Goal: Task Accomplishment & Management: Manage account settings

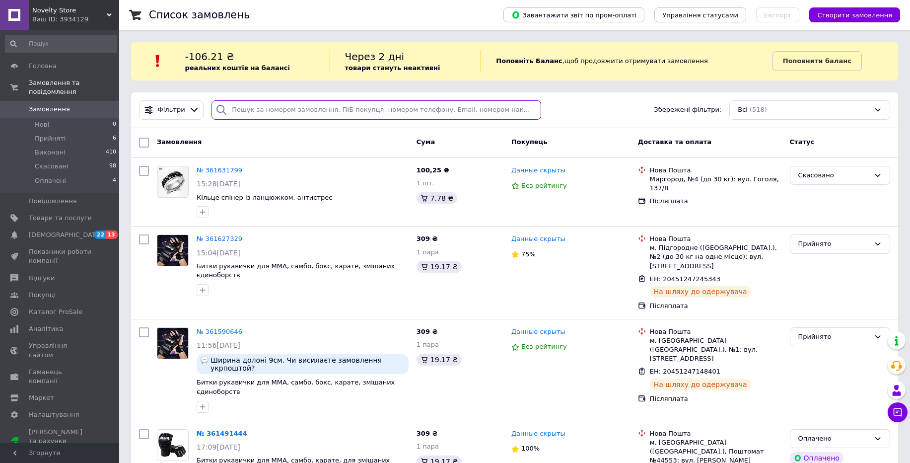
click at [257, 117] on input "search" at bounding box center [377, 109] width 330 height 19
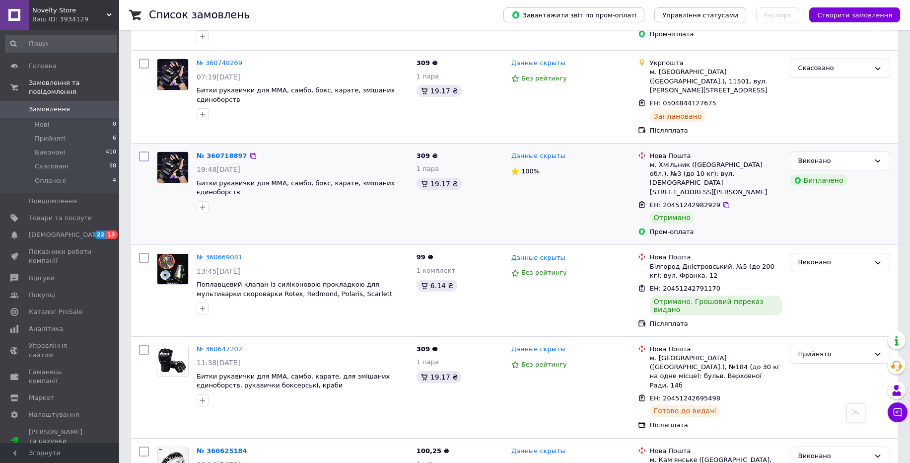
scroll to position [1311, 0]
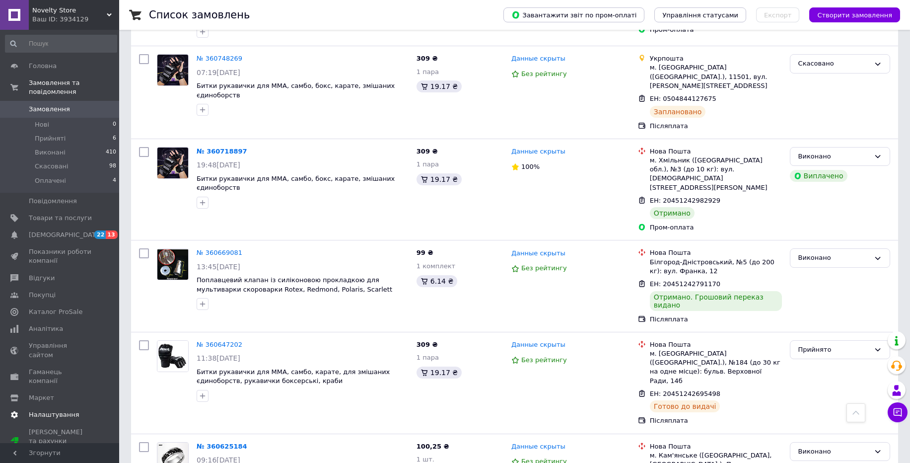
click at [72, 410] on span "Налаштування" at bounding box center [54, 414] width 51 height 9
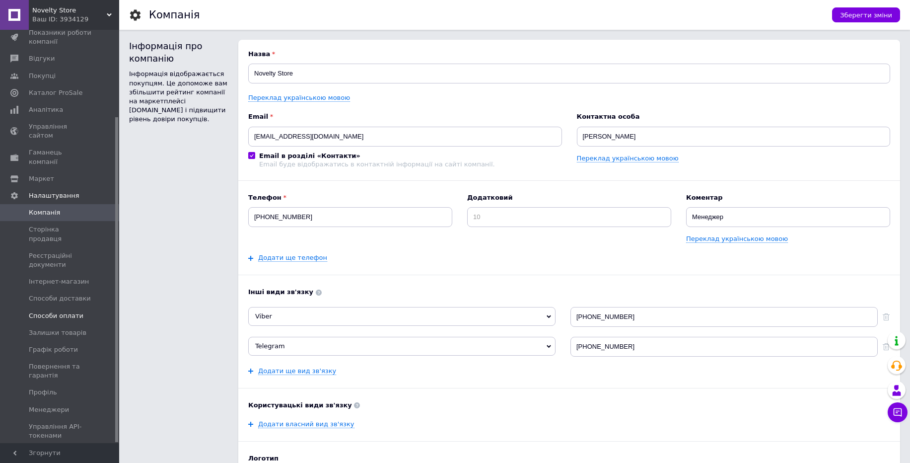
click at [70, 311] on span "Способи оплати" at bounding box center [56, 315] width 55 height 9
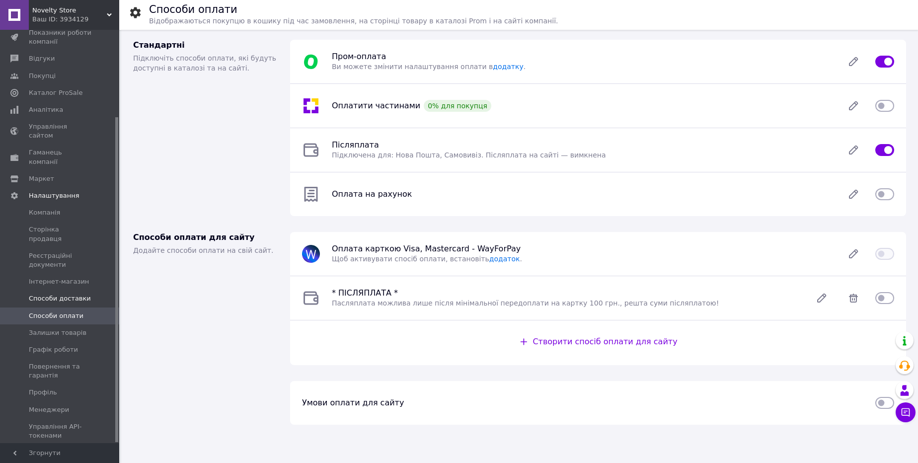
click at [71, 294] on span "Способи доставки" at bounding box center [60, 298] width 62 height 9
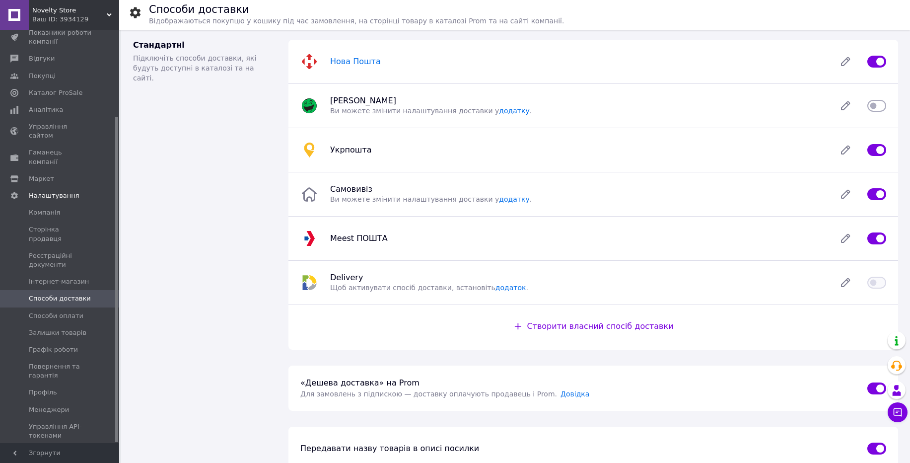
click at [354, 63] on span "Нова Пошта" at bounding box center [355, 61] width 51 height 9
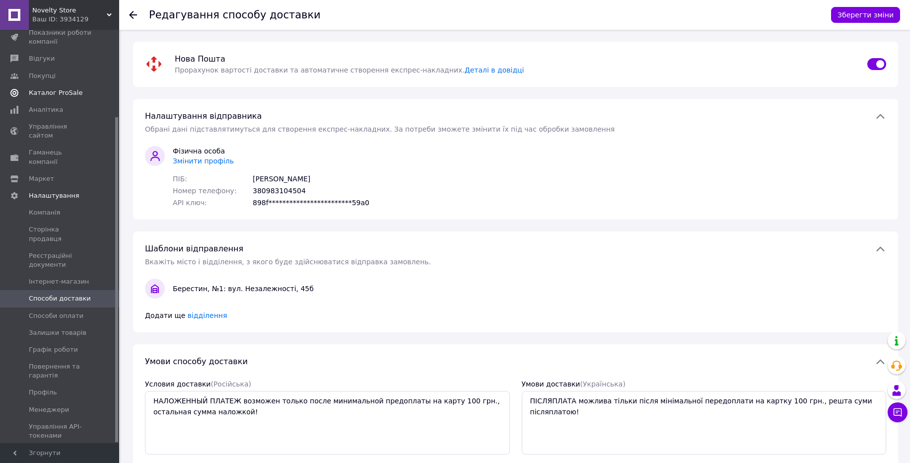
click at [51, 98] on link "Каталог ProSale" at bounding box center [61, 92] width 122 height 17
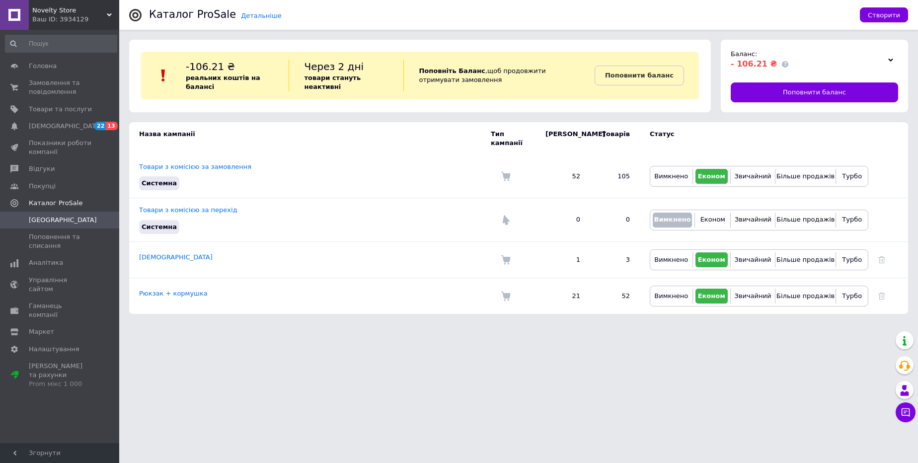
click at [97, 27] on div "Novelty Store Ваш ID: 3934129" at bounding box center [74, 15] width 90 height 30
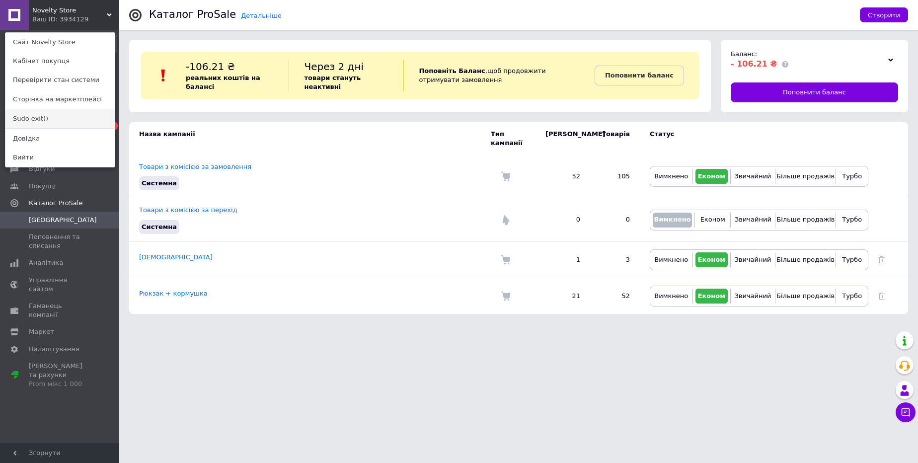
click at [71, 120] on link "Sudo exit()" at bounding box center [59, 118] width 109 height 19
